Goal: Task Accomplishment & Management: Complete application form

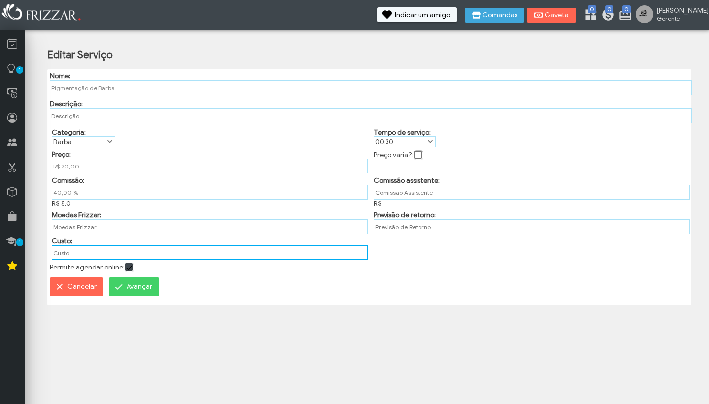
click at [73, 259] on input "text" at bounding box center [210, 252] width 316 height 15
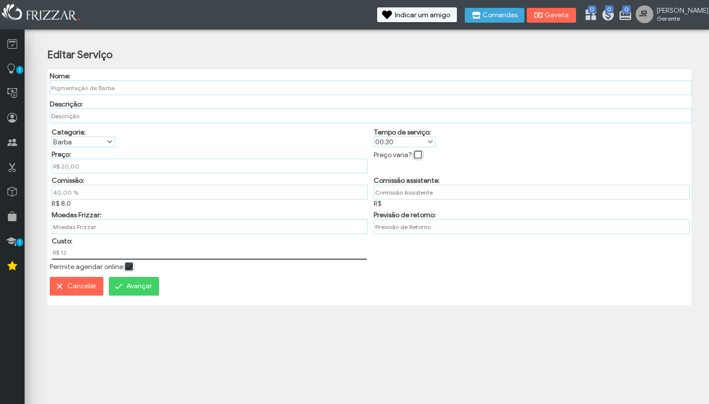
type input "R$ 12,00"
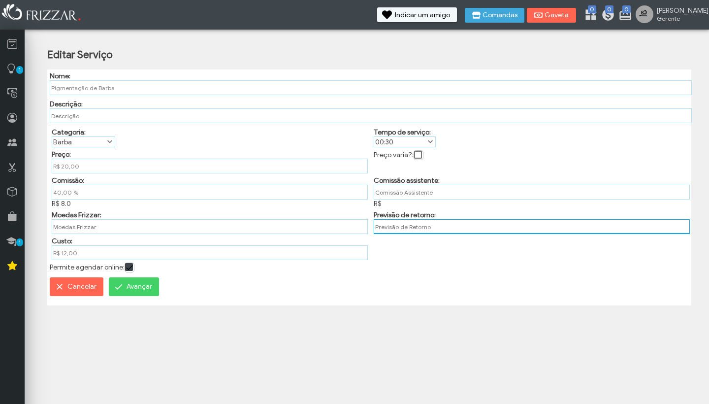
click at [396, 230] on input "text" at bounding box center [532, 226] width 316 height 15
type input "7"
click at [123, 294] on button "Avançar" at bounding box center [134, 286] width 50 height 19
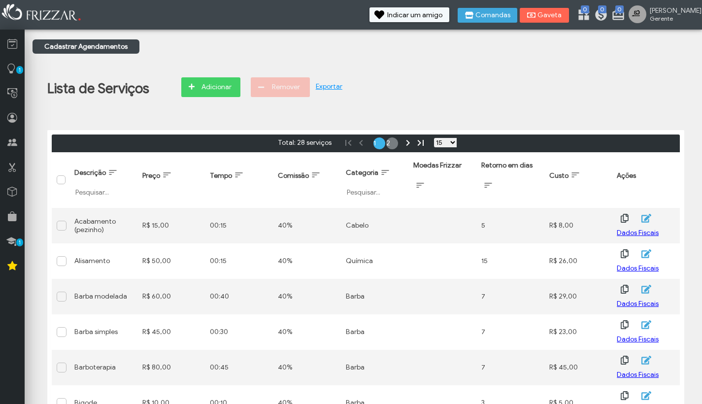
click at [386, 146] on link "2" at bounding box center [392, 143] width 12 height 12
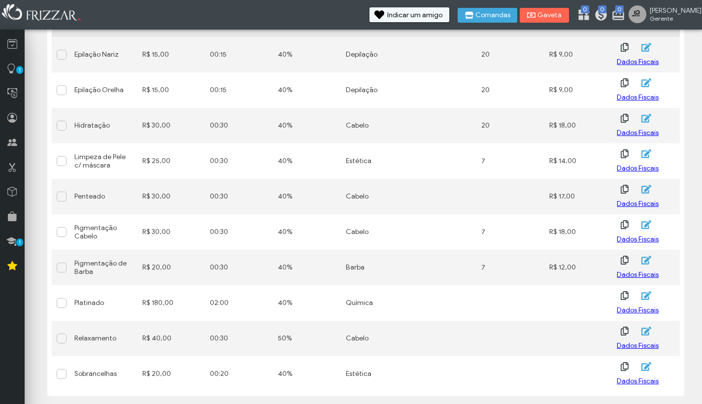
scroll to position [278, 0]
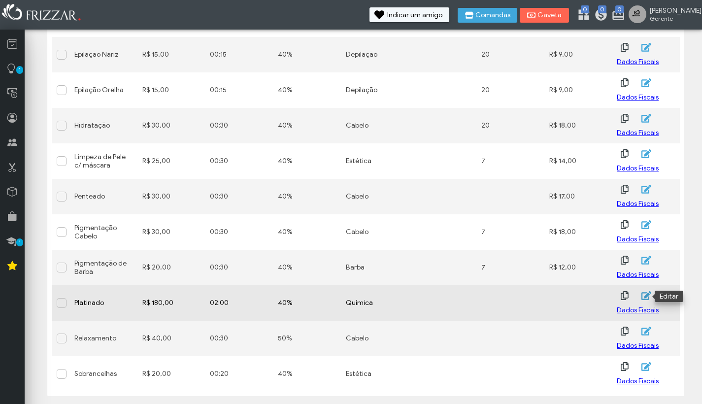
click at [648, 294] on icon "button" at bounding box center [646, 295] width 10 height 9
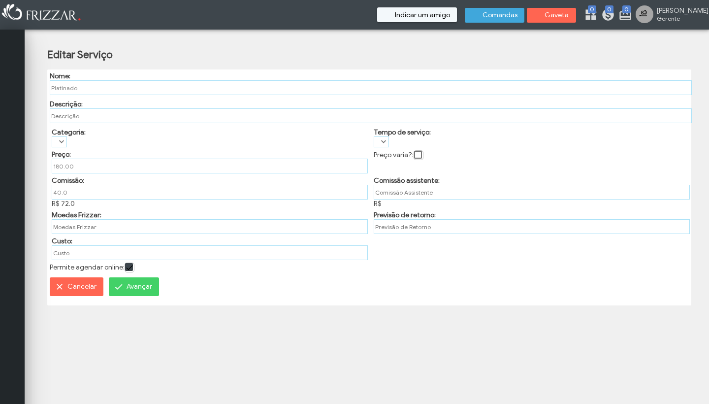
type input "R$ 180,00"
type input "40,00 %"
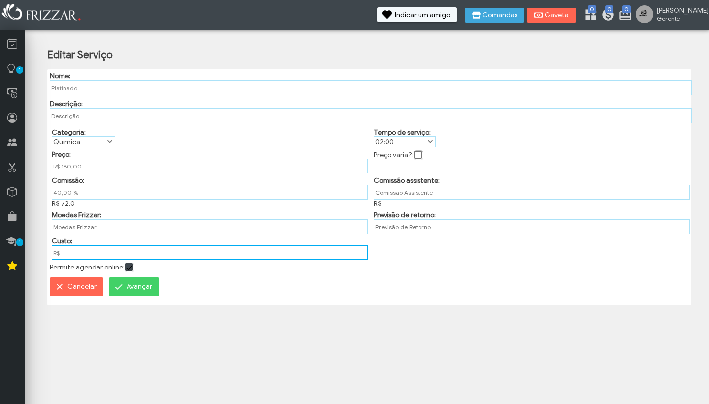
click at [69, 259] on input "R$" at bounding box center [210, 252] width 316 height 15
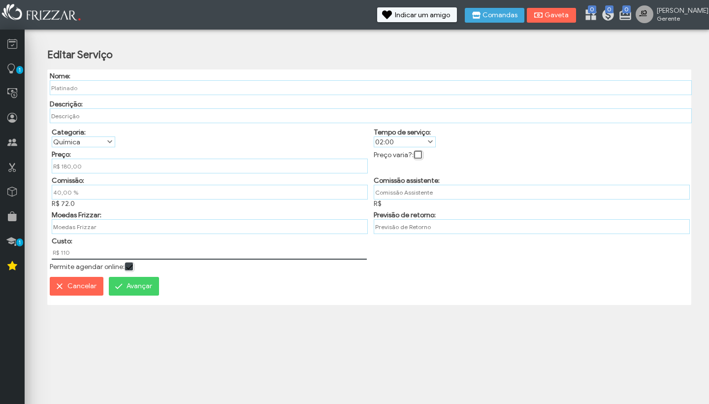
type input "R$ 110,00"
click at [400, 232] on input "text" at bounding box center [532, 226] width 316 height 15
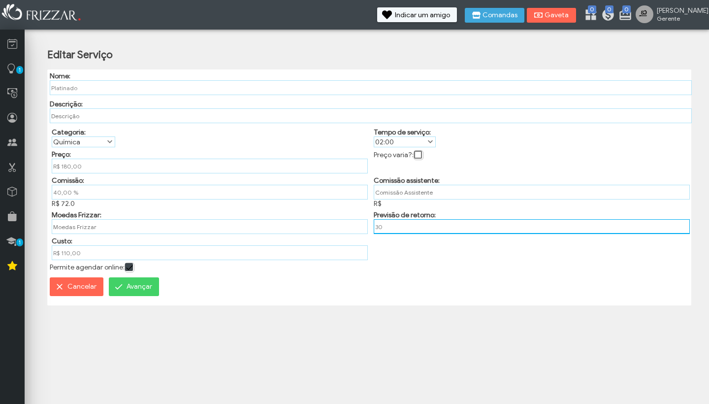
type input "3"
click at [136, 288] on span "Avançar" at bounding box center [140, 286] width 26 height 15
